Goal: Task Accomplishment & Management: Use online tool/utility

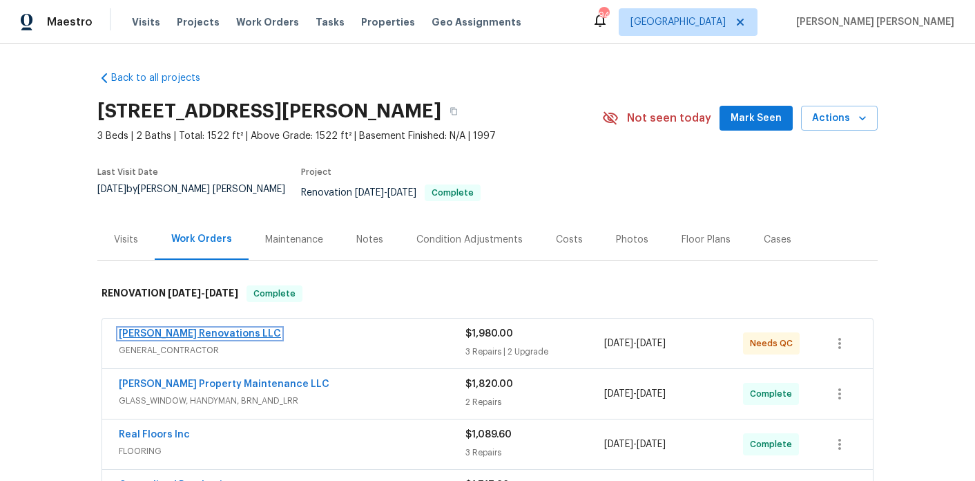
click at [153, 329] on link "[PERSON_NAME] Renovations LLC" at bounding box center [200, 334] width 162 height 10
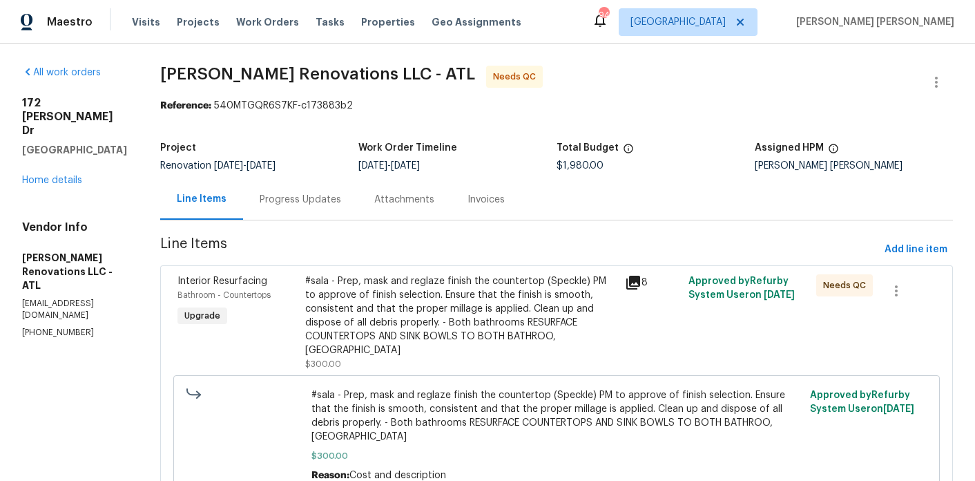
click at [330, 204] on div "Progress Updates" at bounding box center [301, 200] width 82 height 14
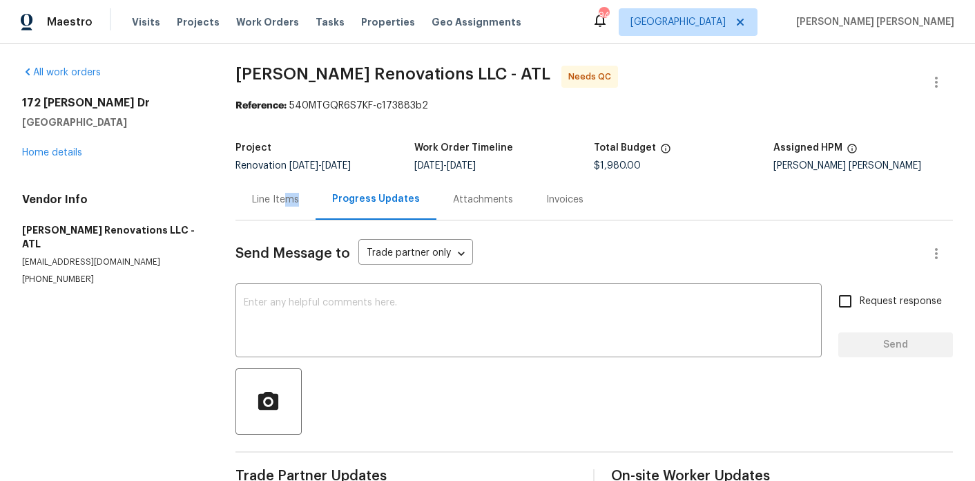
click at [277, 207] on div "Line Items" at bounding box center [276, 199] width 80 height 41
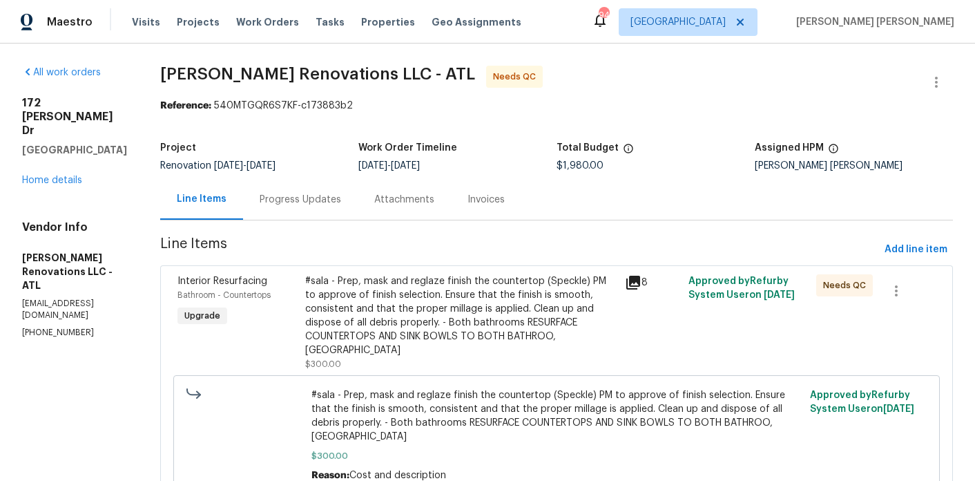
click at [334, 296] on div "#sala - Prep, mask and reglaze finish the countertop (Speckle) PM to approve of…" at bounding box center [461, 315] width 312 height 83
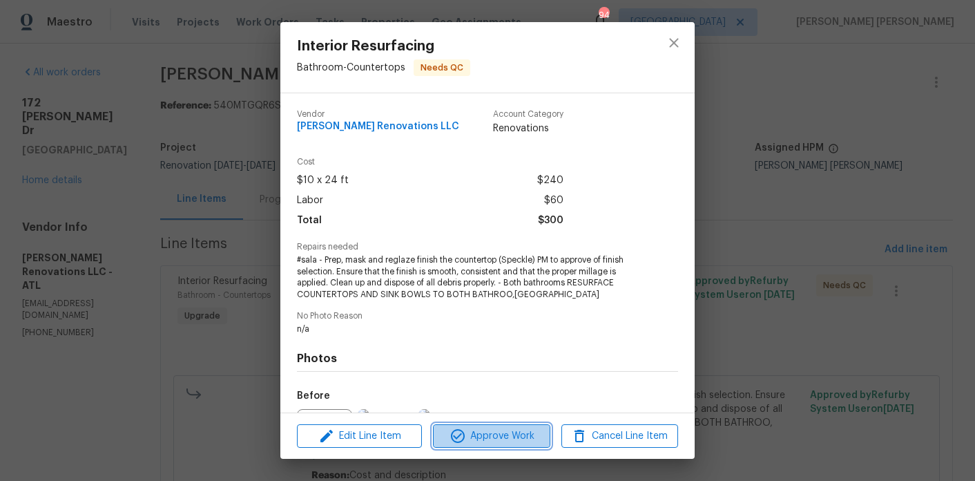
click at [532, 428] on span "Approve Work" at bounding box center [491, 436] width 108 height 17
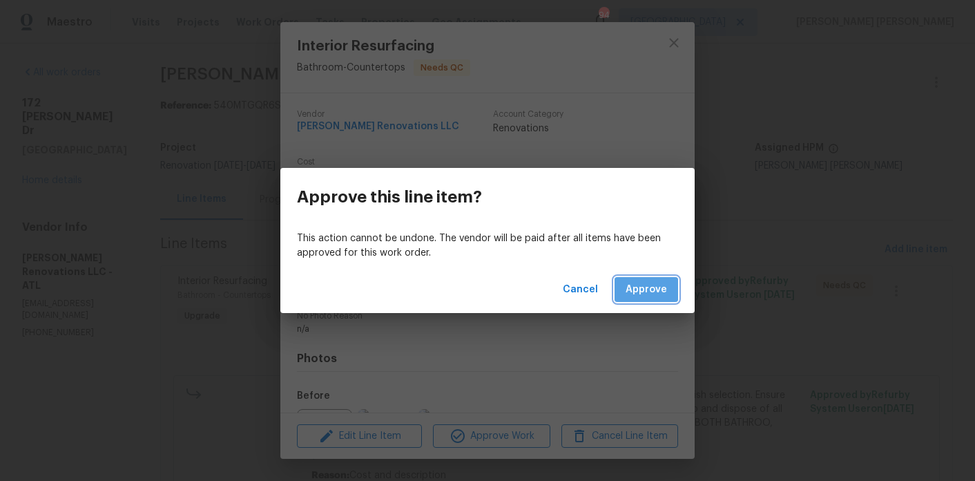
click at [654, 284] on span "Approve" at bounding box center [646, 289] width 41 height 17
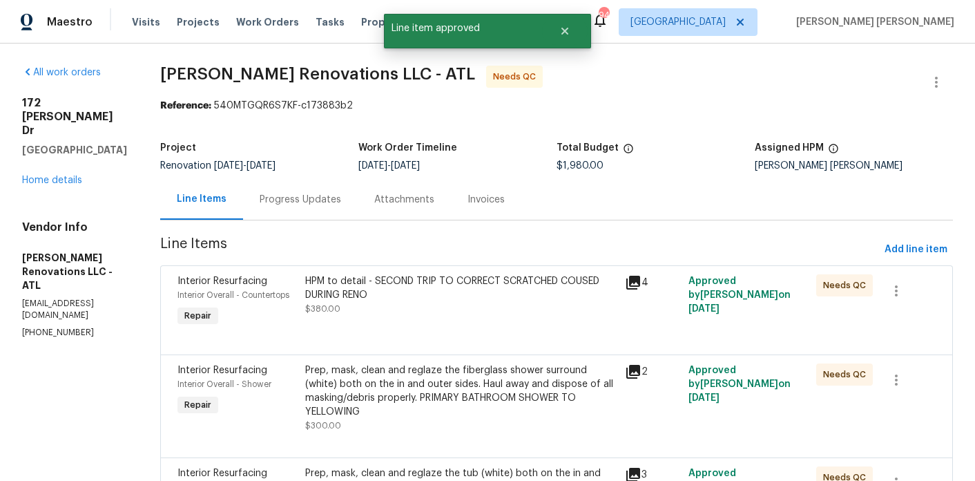
click at [416, 299] on div "HPM to detail - SECOND TRIP TO CORRECT SCRATCHED COUSED DURING RENO" at bounding box center [461, 288] width 312 height 28
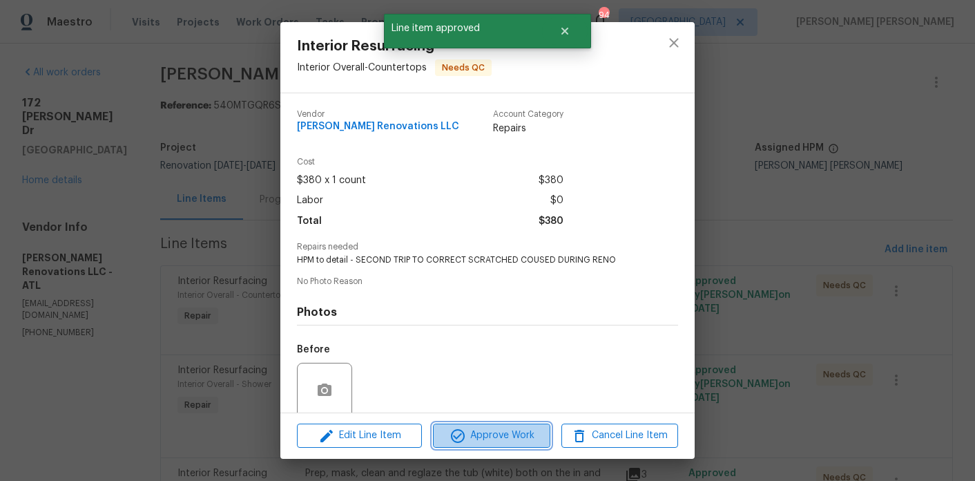
click at [458, 438] on icon "button" at bounding box center [458, 436] width 17 height 17
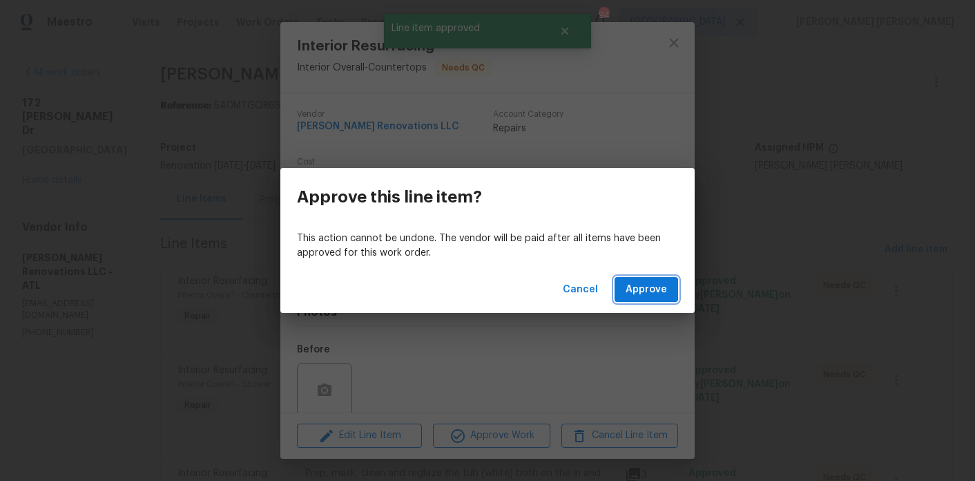
click at [651, 286] on span "Approve" at bounding box center [646, 289] width 41 height 17
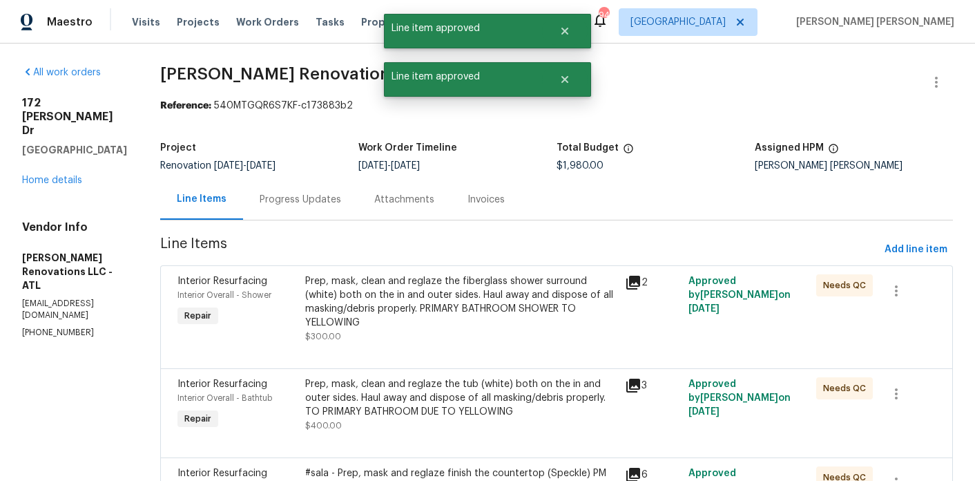
click at [372, 305] on div "Prep, mask, clean and reglaze the fiberglass shower surround (white) both on th…" at bounding box center [461, 301] width 312 height 55
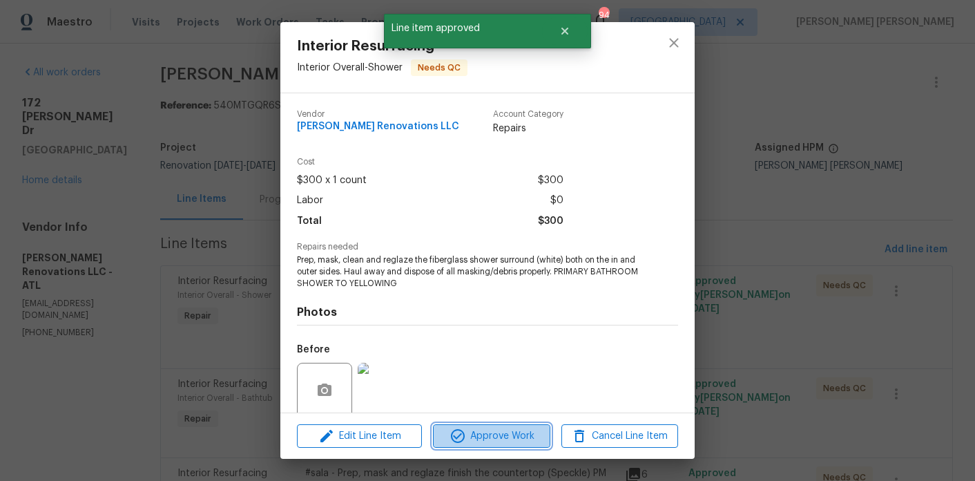
click at [457, 425] on button "Approve Work" at bounding box center [491, 436] width 117 height 24
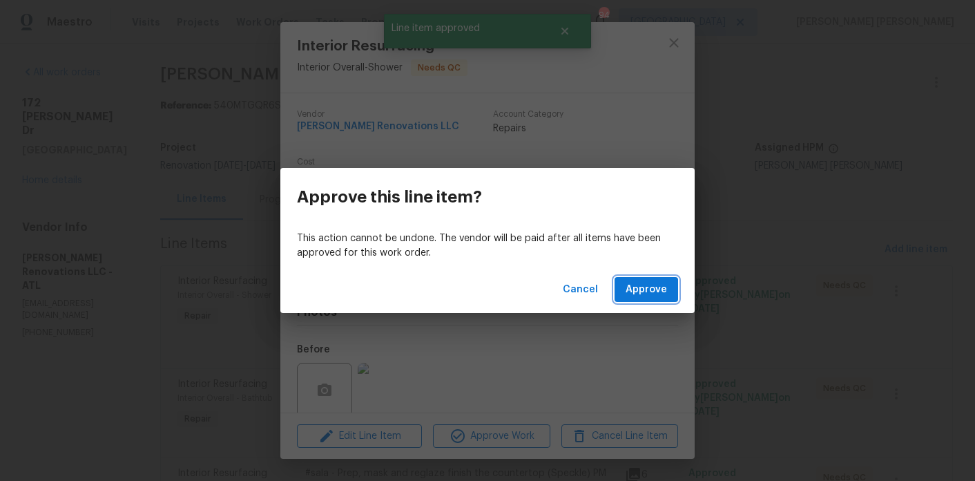
click at [640, 294] on span "Approve" at bounding box center [646, 289] width 41 height 17
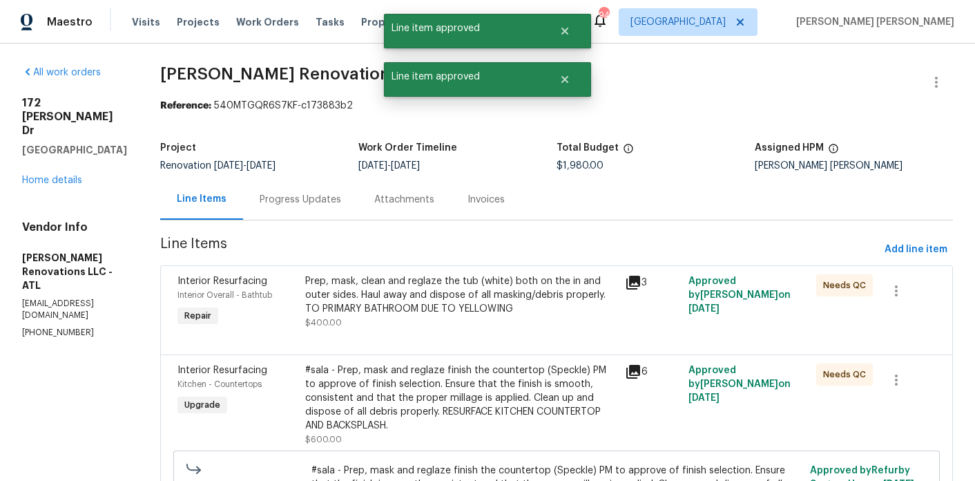
click at [392, 305] on div "Prep, mask, clean and reglaze the tub (white) both on the in and outer sides. H…" at bounding box center [461, 294] width 312 height 41
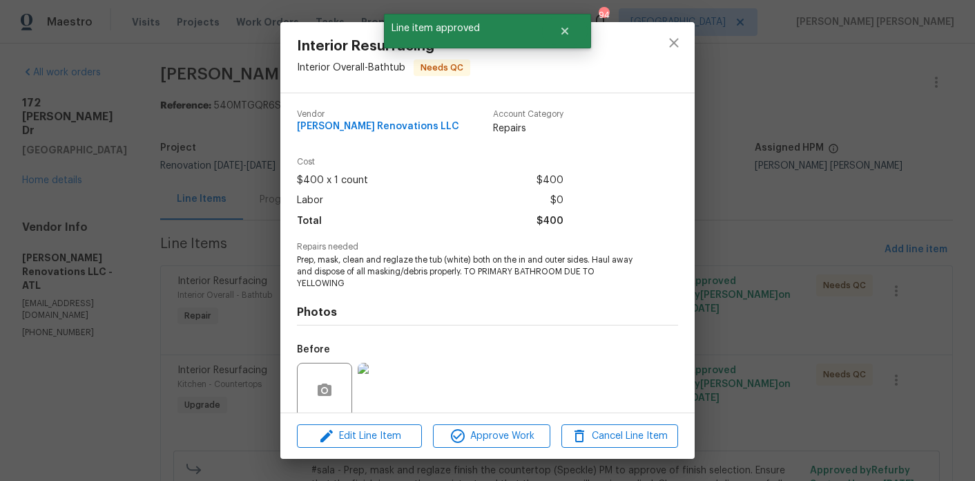
click at [479, 451] on div "Edit Line Item Approve Work Cancel Line Item" at bounding box center [487, 436] width 415 height 46
click at [502, 428] on span "Approve Work" at bounding box center [491, 436] width 108 height 17
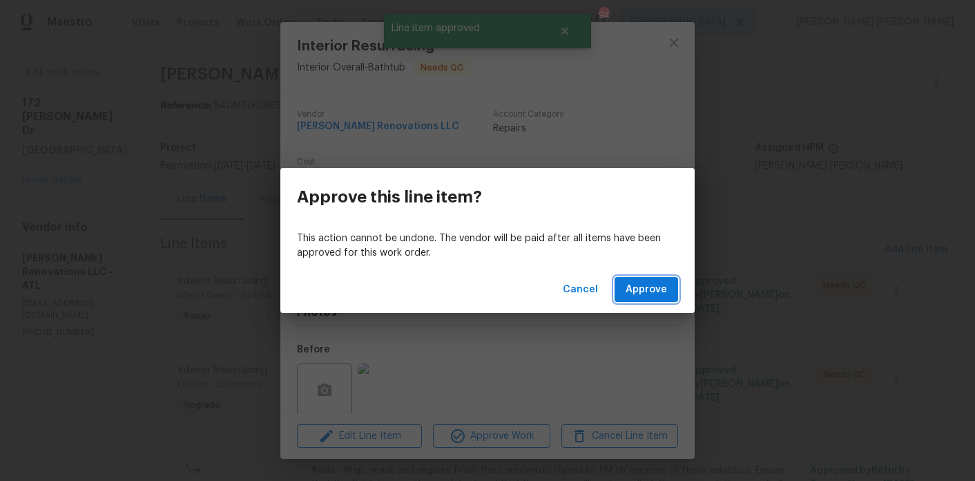
click at [645, 299] on button "Approve" at bounding box center [647, 290] width 64 height 26
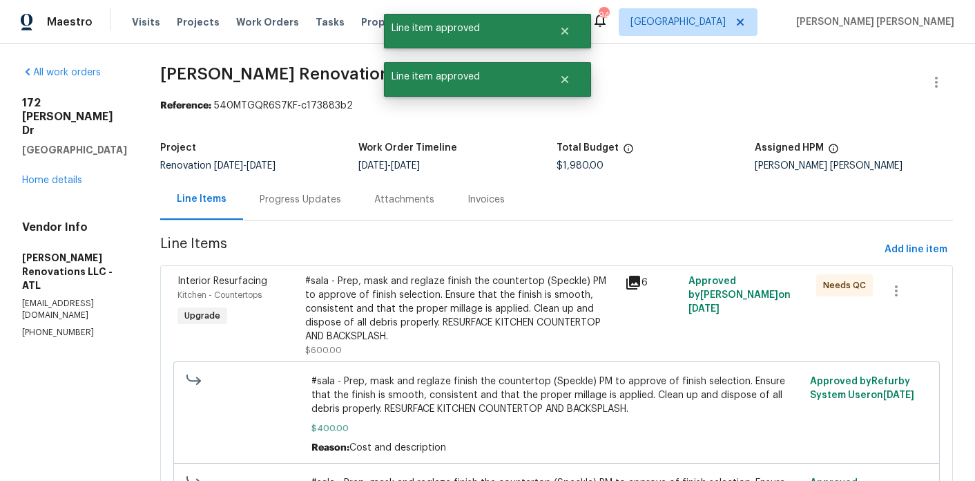
click at [410, 290] on div "#sala - Prep, mask and reglaze finish the countertop (Speckle) PM to approve of…" at bounding box center [461, 308] width 312 height 69
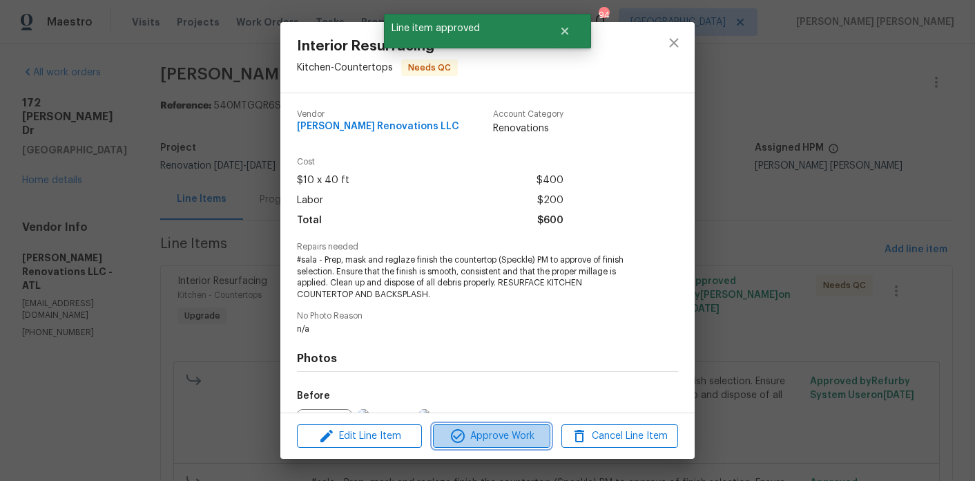
click at [491, 432] on span "Approve Work" at bounding box center [491, 436] width 108 height 17
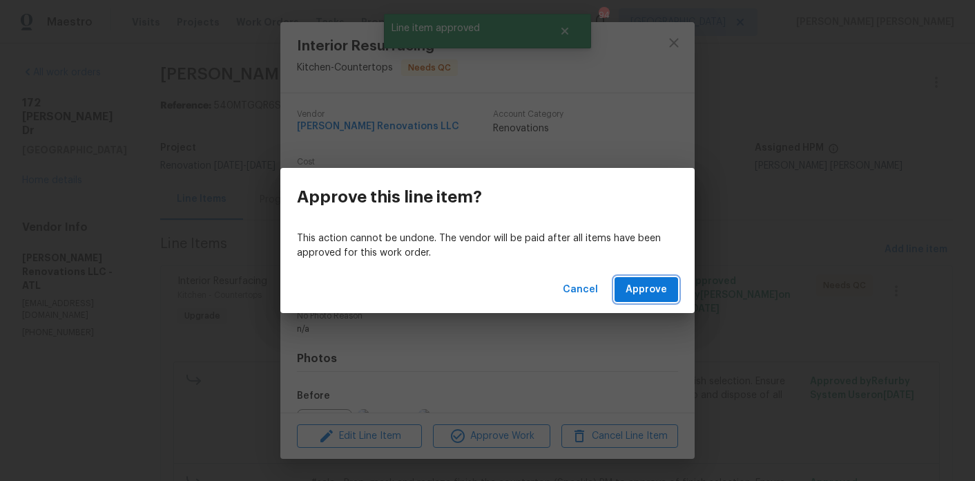
click at [639, 301] on button "Approve" at bounding box center [647, 290] width 64 height 26
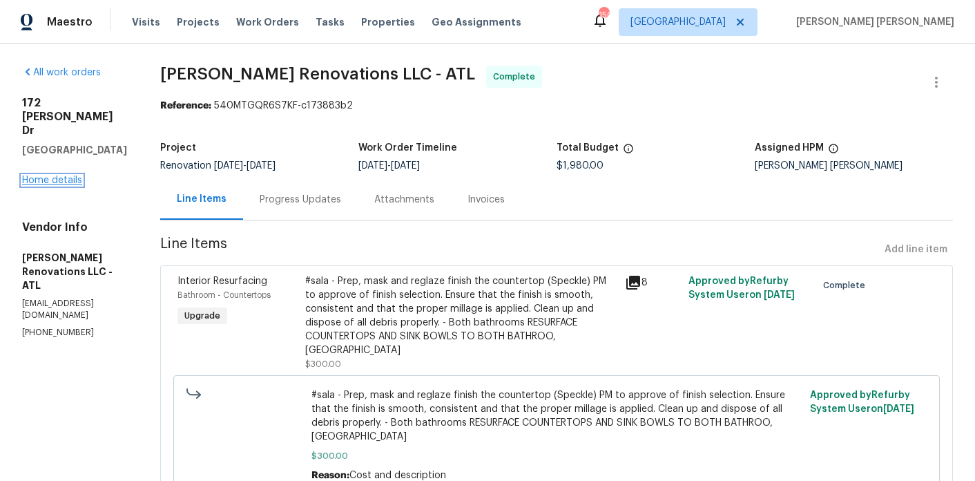
click at [66, 175] on link "Home details" at bounding box center [52, 180] width 60 height 10
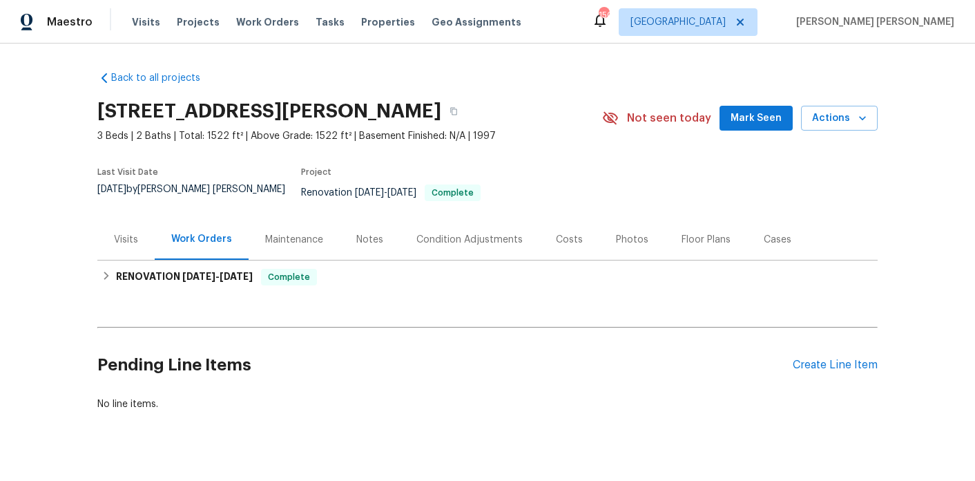
click at [365, 245] on div "Notes" at bounding box center [370, 239] width 60 height 41
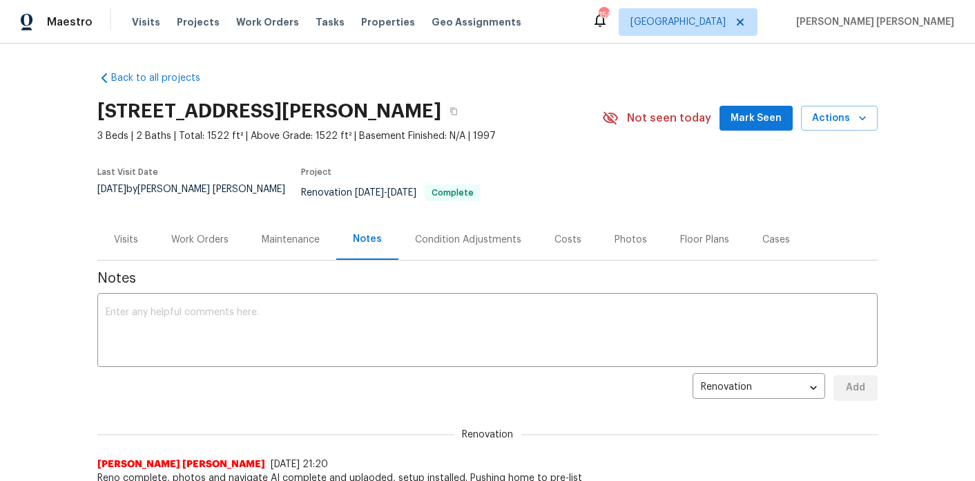
click at [302, 471] on span "Reno complete, photos and navigate AI complete and uplaoded, setup installed. P…" at bounding box center [487, 478] width 781 height 14
copy span "Reno complete, photos and navigate AI complete and uplaoded, setup installed. P…"
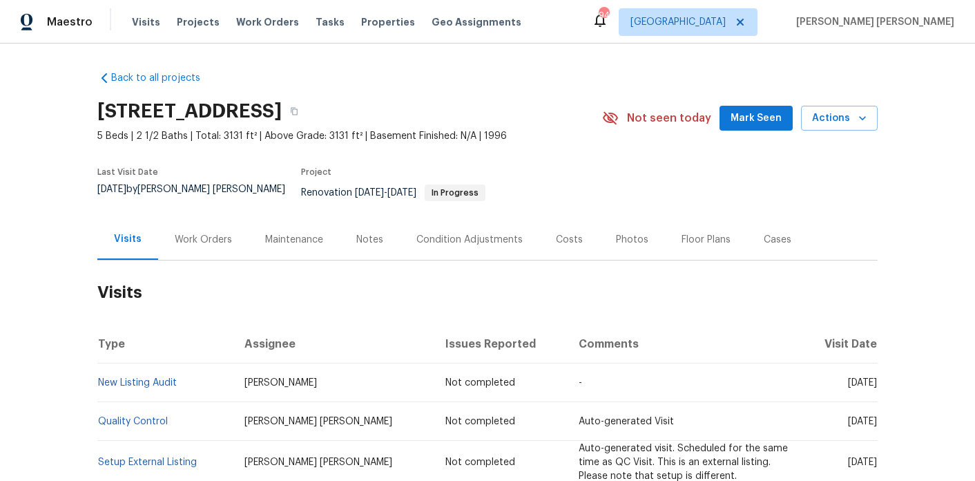
scroll to position [58, 0]
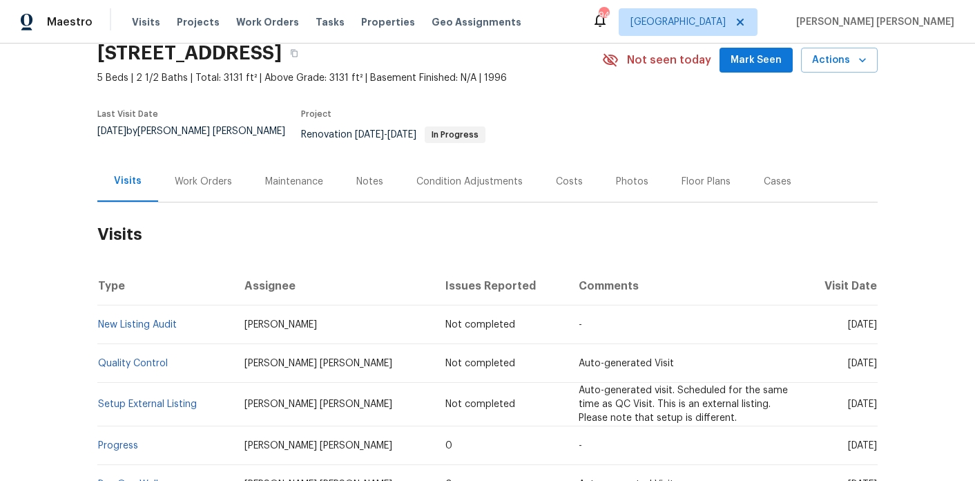
click at [388, 173] on div "Notes" at bounding box center [370, 181] width 60 height 41
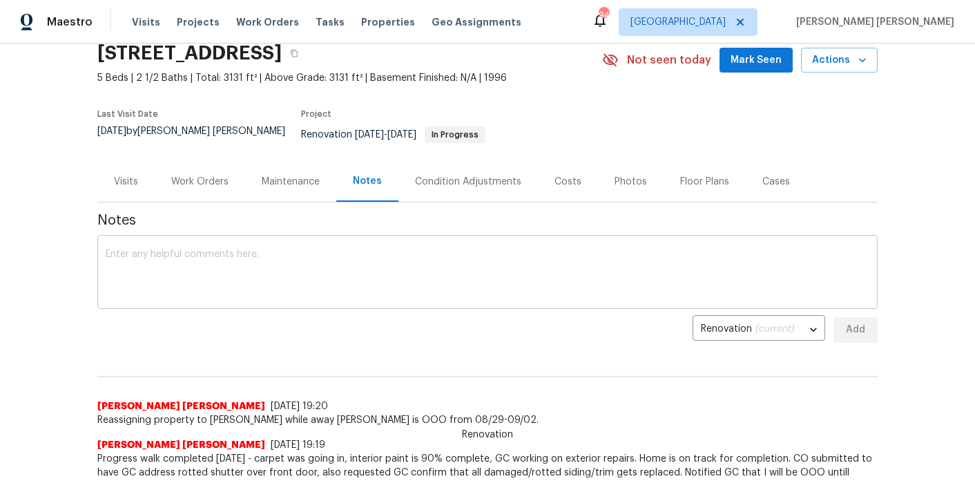
click at [314, 258] on textarea at bounding box center [488, 273] width 764 height 48
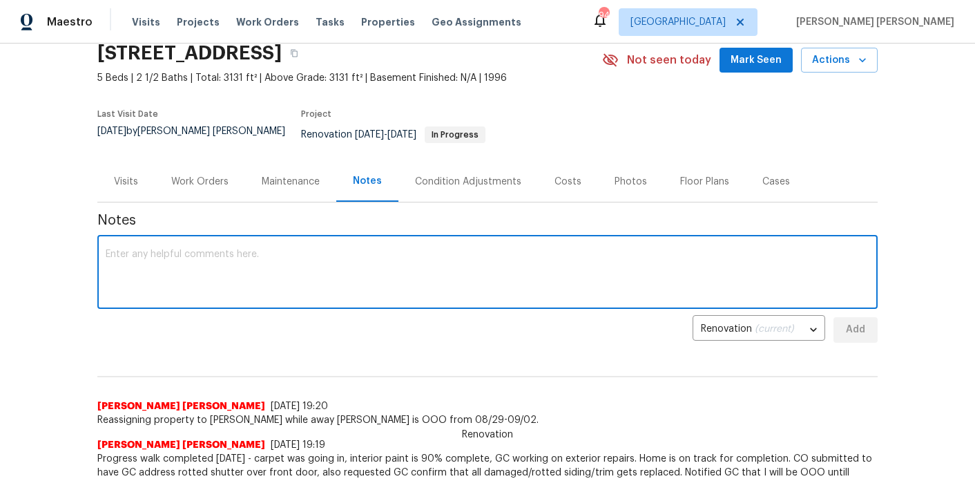
paste textarea "Reno complete, photos and navigate AI complete and uplaoded, setup installed. P…"
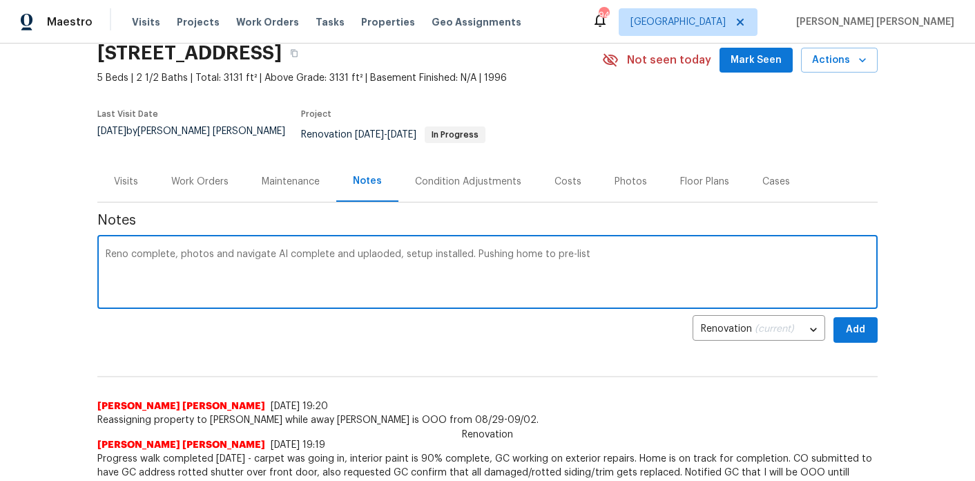
type textarea "Reno complete, photos and navigate AI complete and uplaoded, setup installed. P…"
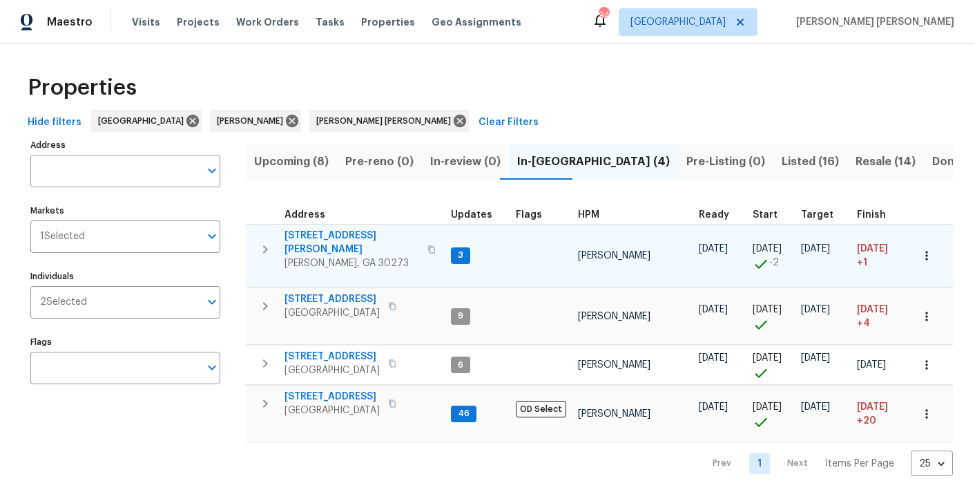
scroll to position [0, 44]
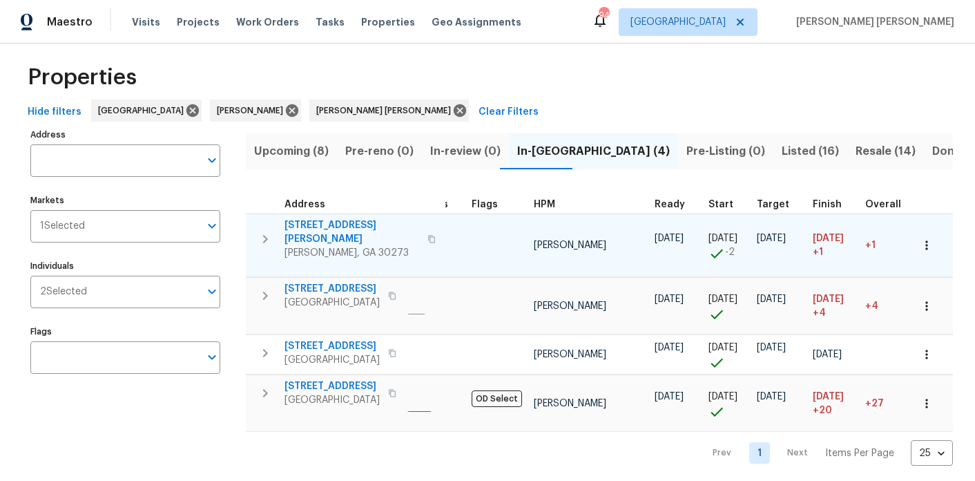
click at [929, 249] on button "button" at bounding box center [927, 245] width 30 height 30
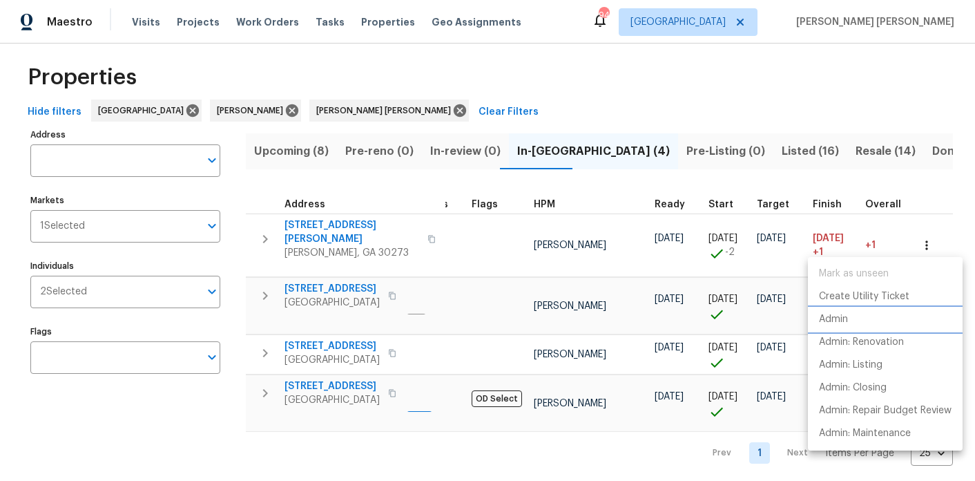
click at [844, 324] on p "Admin" at bounding box center [833, 319] width 29 height 15
